Goal: Find specific page/section: Find specific page/section

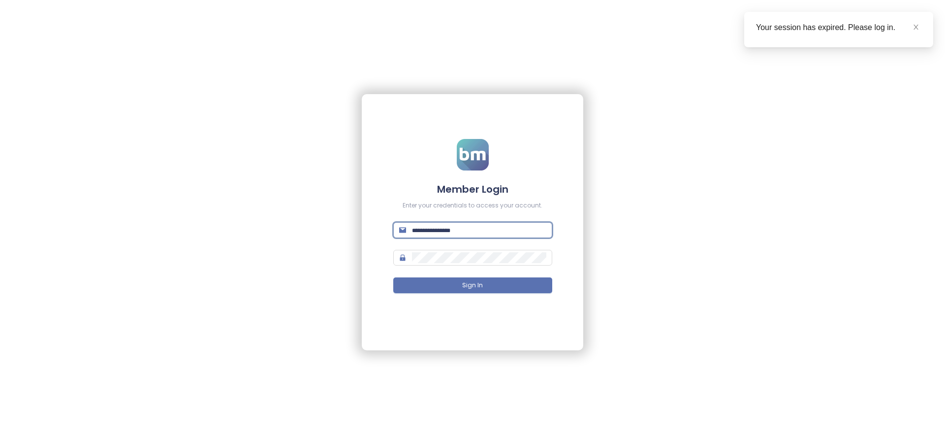
type input "**********"
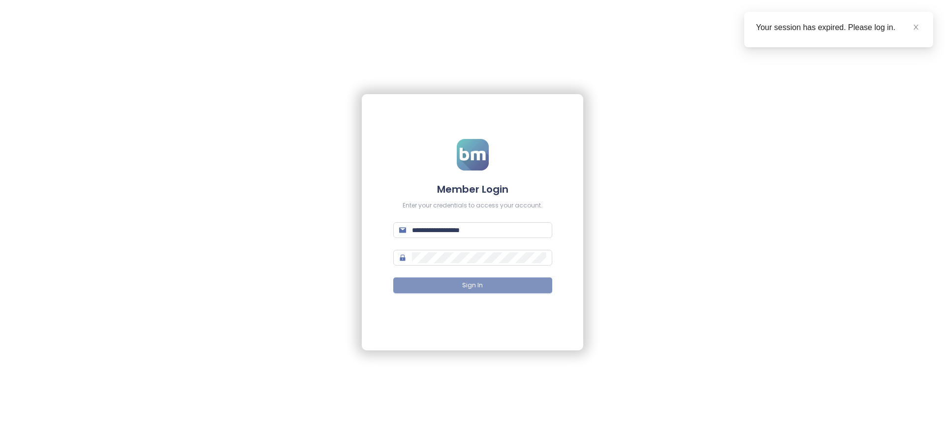
click at [474, 284] on span "Sign In" at bounding box center [472, 285] width 21 height 9
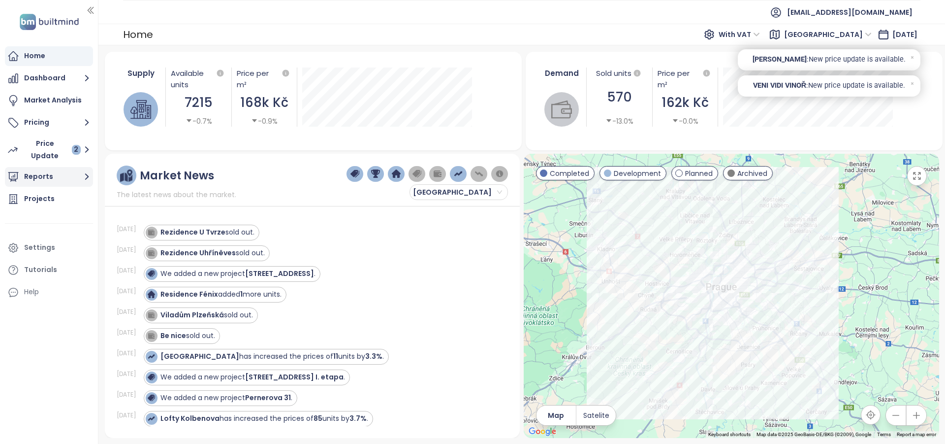
click at [39, 184] on button "Reports" at bounding box center [49, 177] width 88 height 20
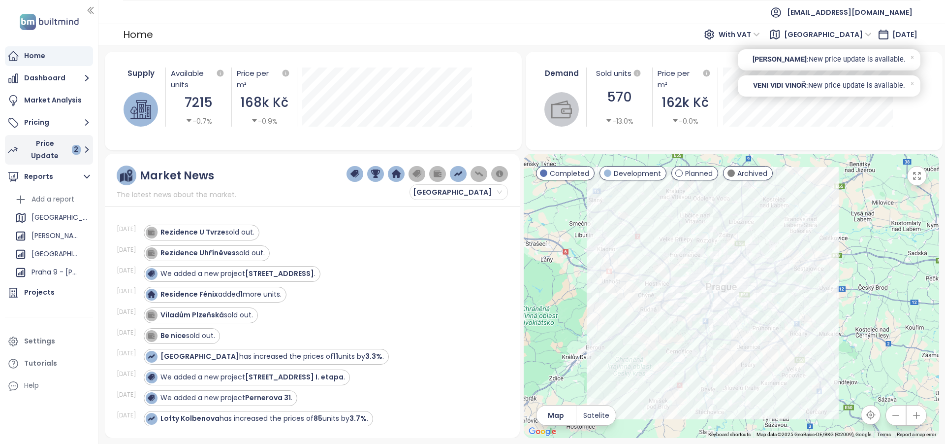
click at [48, 150] on div "Price Update 2" at bounding box center [52, 149] width 58 height 25
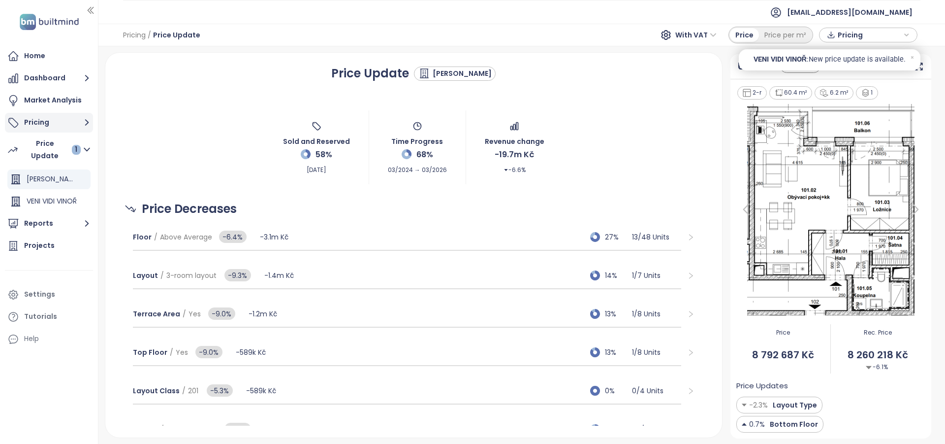
click at [40, 122] on button "Pricing" at bounding box center [49, 123] width 88 height 20
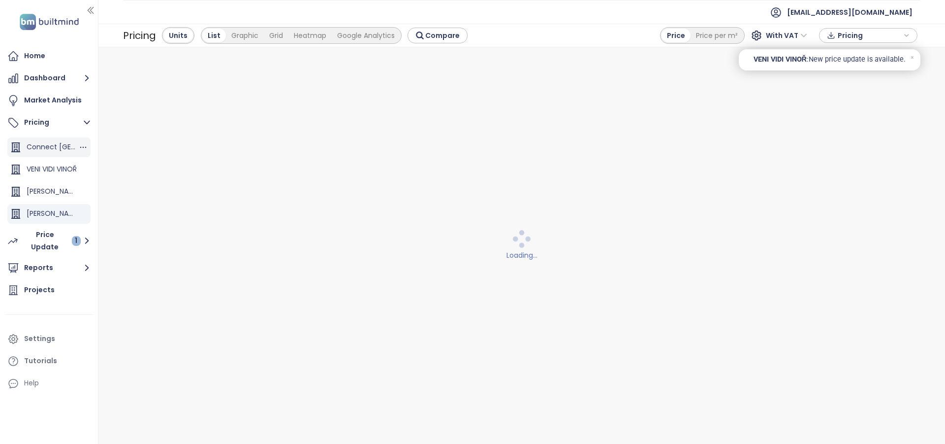
click at [57, 145] on div "Connect [GEOGRAPHIC_DATA]" at bounding box center [53, 147] width 52 height 12
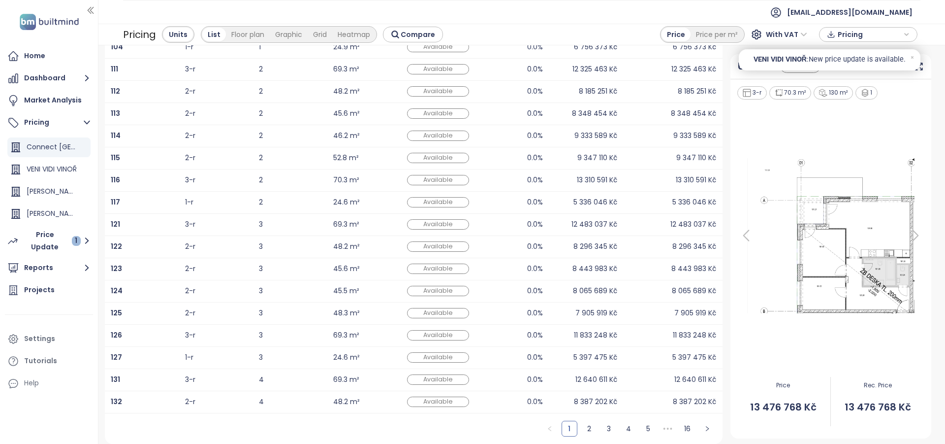
scroll to position [142, 0]
click at [690, 426] on link "16" at bounding box center [688, 428] width 15 height 15
click at [669, 431] on link "15" at bounding box center [668, 428] width 15 height 15
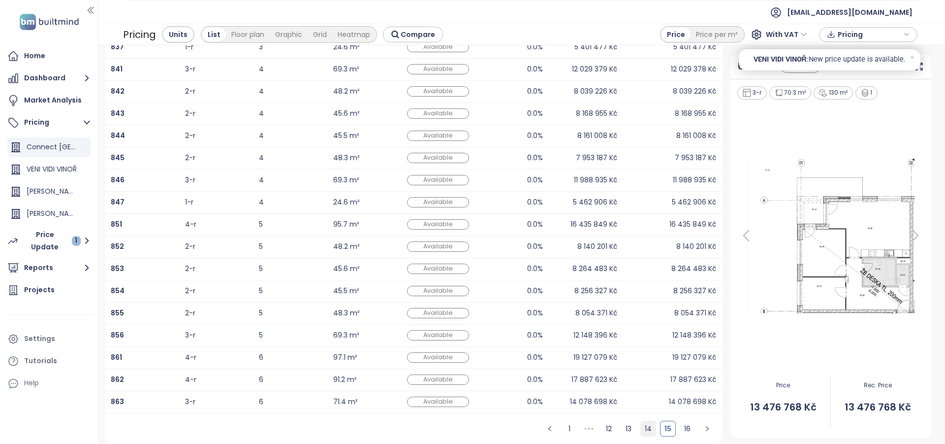
click at [645, 425] on link "14" at bounding box center [648, 428] width 15 height 15
click at [631, 425] on link "13" at bounding box center [628, 428] width 15 height 15
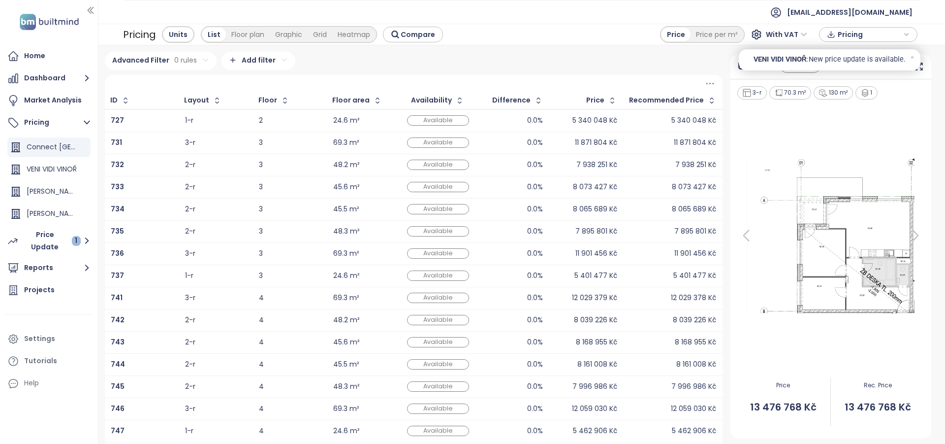
scroll to position [0, 0]
